Goal: Transaction & Acquisition: Purchase product/service

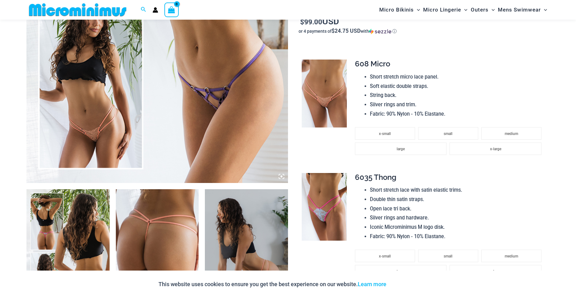
scroll to position [310, 0]
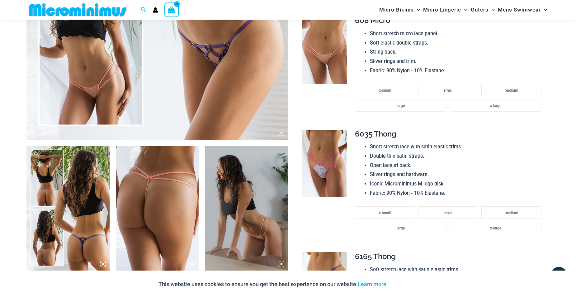
click at [85, 228] on img at bounding box center [67, 208] width 83 height 125
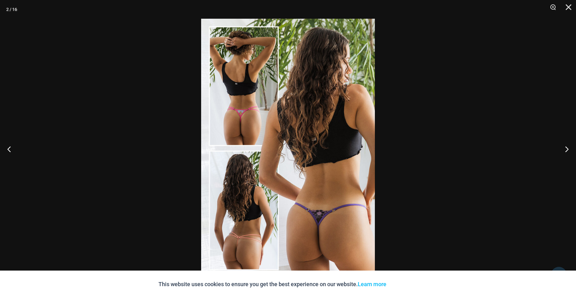
click at [346, 209] on img at bounding box center [288, 149] width 174 height 260
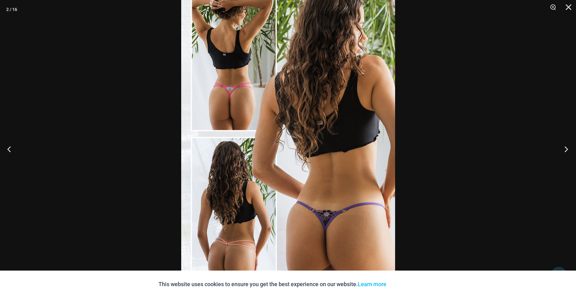
click at [559, 150] on button "Next" at bounding box center [564, 148] width 23 height 31
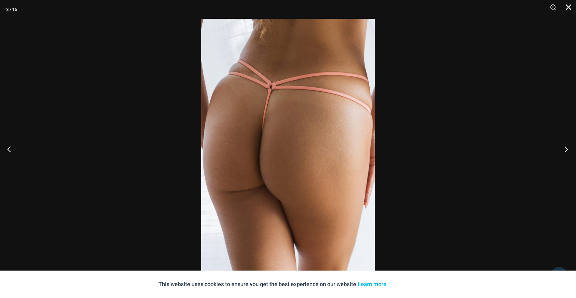
click at [559, 150] on button "Next" at bounding box center [564, 148] width 23 height 31
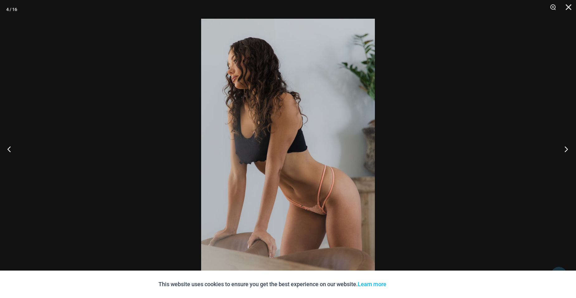
click at [559, 150] on button "Next" at bounding box center [564, 148] width 23 height 31
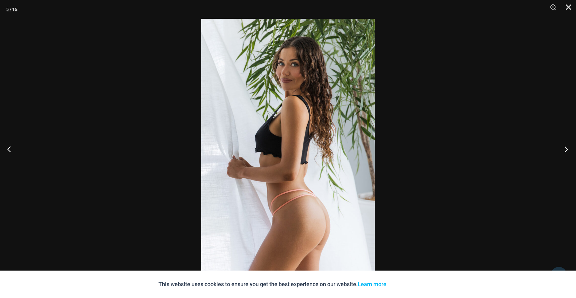
click at [559, 150] on button "Next" at bounding box center [564, 148] width 23 height 31
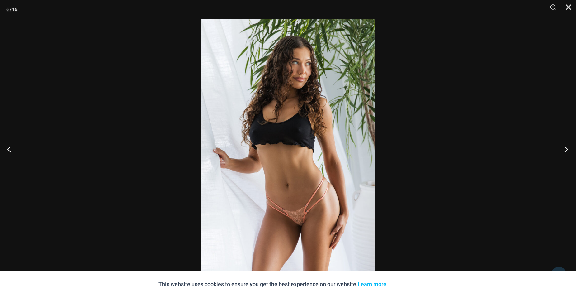
click at [559, 150] on button "Next" at bounding box center [564, 148] width 23 height 31
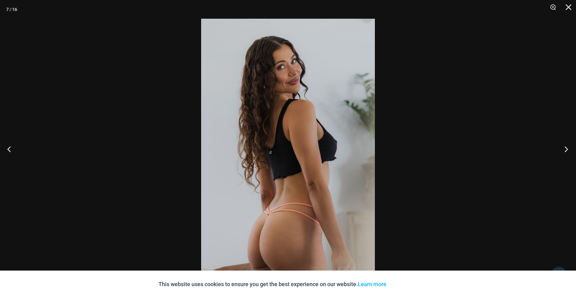
click at [559, 150] on button "Next" at bounding box center [564, 148] width 23 height 31
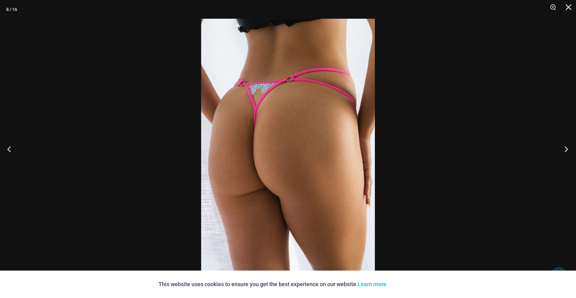
click at [559, 150] on button "Next" at bounding box center [564, 148] width 23 height 31
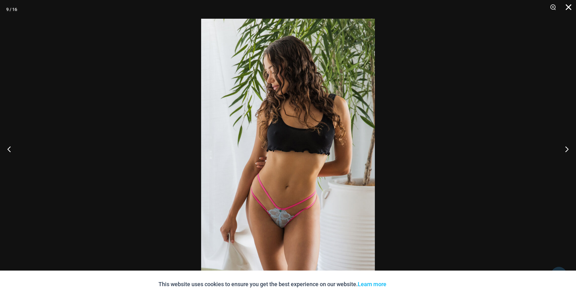
click at [567, 8] on button "Close" at bounding box center [567, 9] width 16 height 19
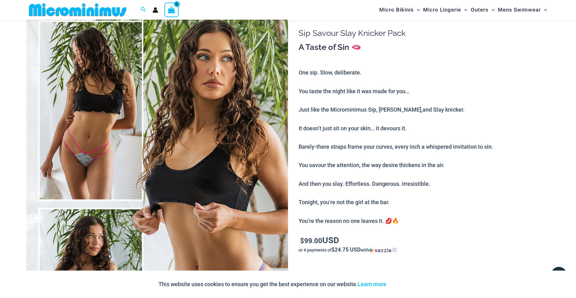
scroll to position [0, 0]
